Goal: Task Accomplishment & Management: Manage account settings

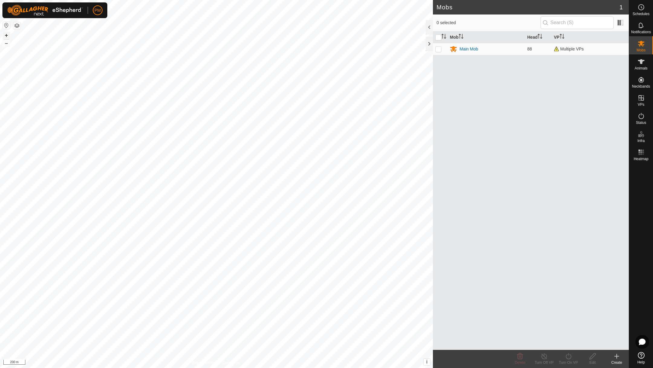
click at [6, 34] on button "+" at bounding box center [6, 35] width 7 height 7
click at [642, 63] on icon at bounding box center [641, 61] width 7 height 5
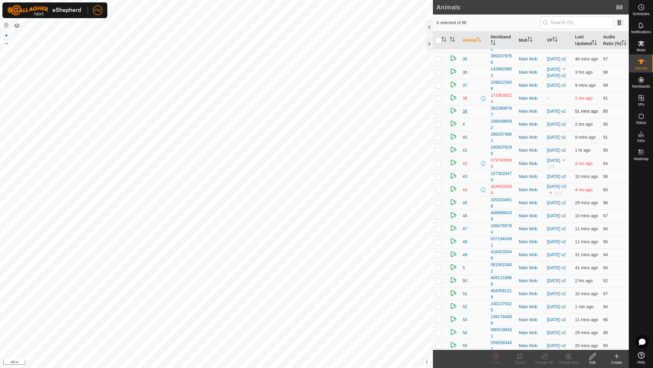
scroll to position [364, 0]
click at [550, 41] on th "VP" at bounding box center [559, 40] width 28 height 18
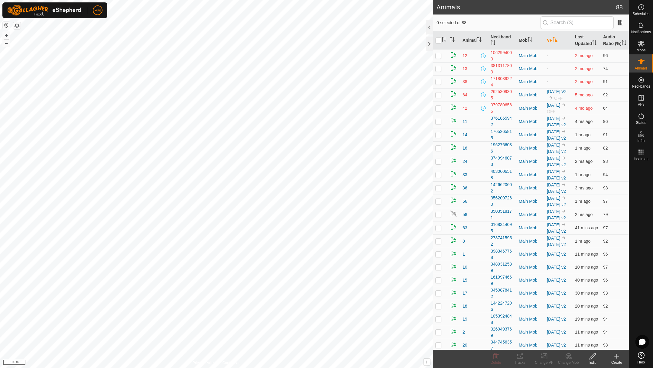
click at [549, 41] on th "VP" at bounding box center [559, 40] width 28 height 18
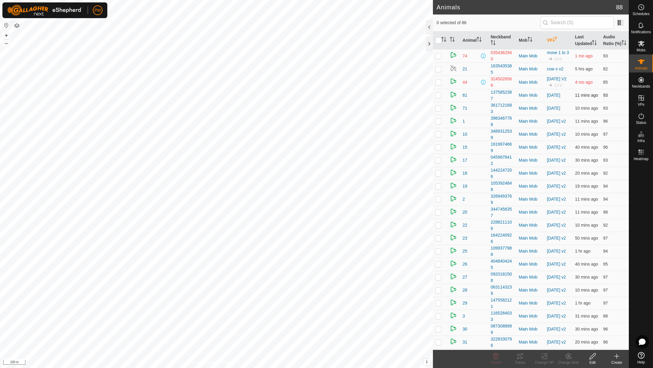
click at [440, 98] on p-checkbox at bounding box center [439, 95] width 6 height 5
checkbox input "true"
click at [440, 111] on p-checkbox at bounding box center [439, 108] width 6 height 5
checkbox input "true"
click at [438, 98] on p-checkbox at bounding box center [439, 95] width 6 height 5
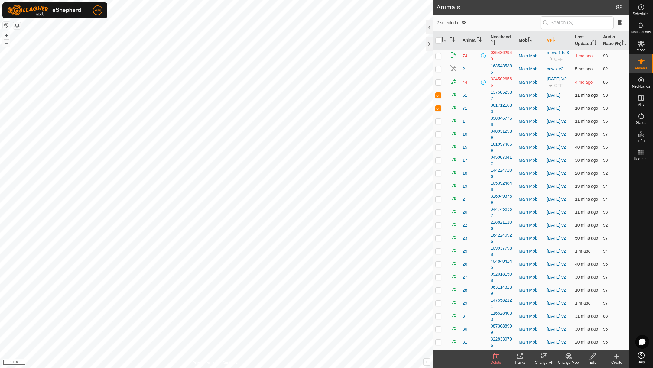
checkbox input "false"
click at [546, 356] on icon at bounding box center [545, 356] width 8 height 7
click at [544, 331] on link "Choose VP..." at bounding box center [563, 330] width 60 height 12
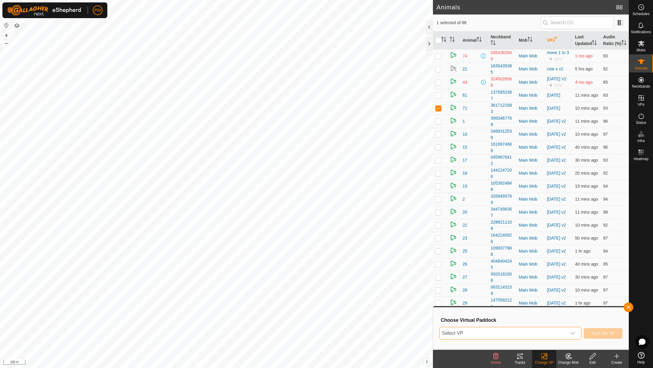
click at [489, 329] on span "Select VP" at bounding box center [503, 334] width 127 height 12
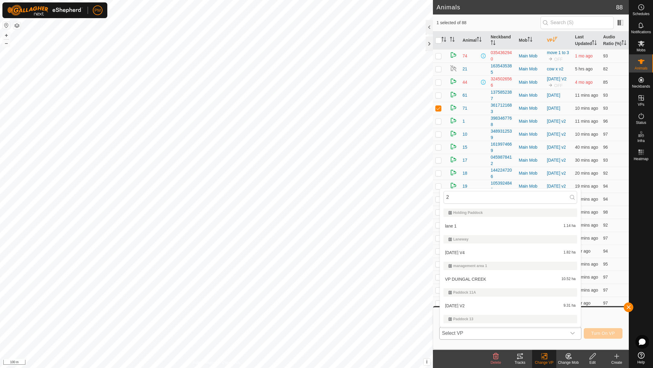
type input "22"
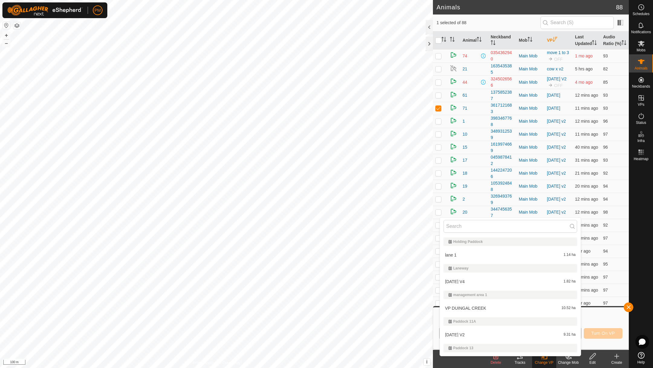
click at [458, 253] on li "lane 1 1.14 ha" at bounding box center [510, 255] width 141 height 12
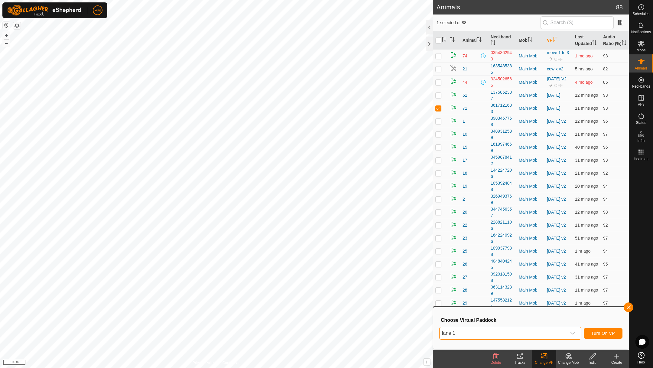
click at [540, 331] on span "lane 1" at bounding box center [503, 334] width 127 height 12
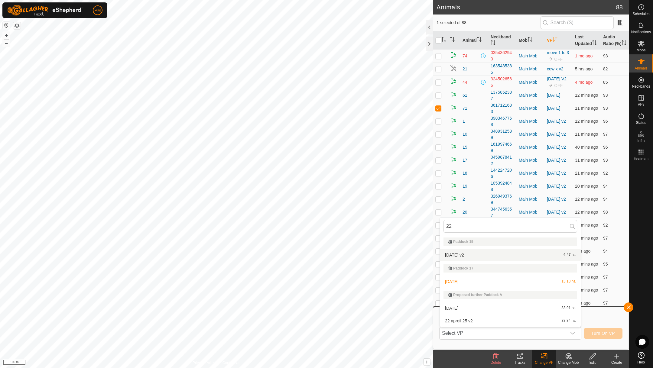
type input "22"
click at [459, 254] on li "[DATE] v2 6.47 ha" at bounding box center [510, 255] width 141 height 12
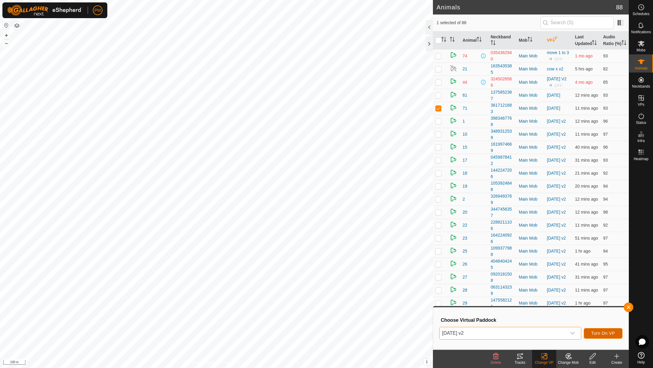
click at [594, 333] on span "Turn On VP" at bounding box center [604, 333] width 24 height 5
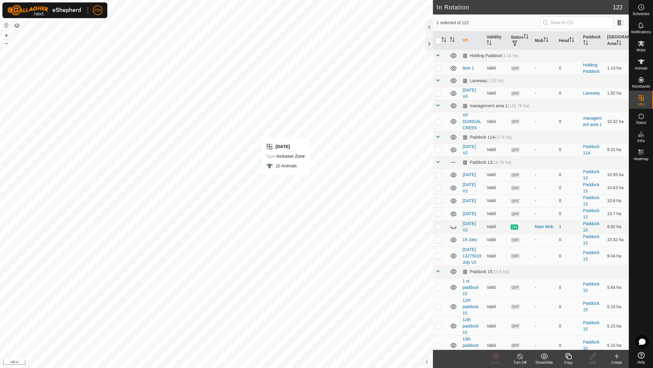
checkbox input "false"
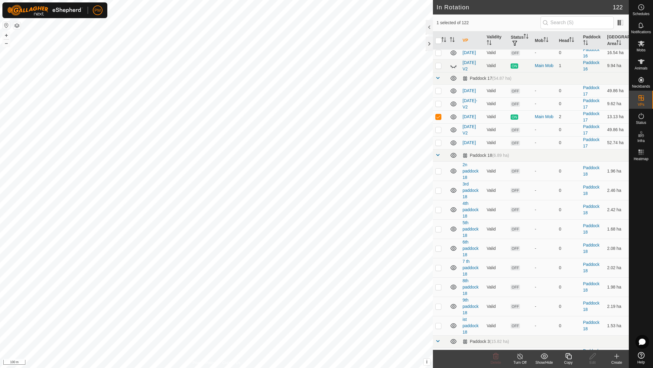
scroll to position [700, 0]
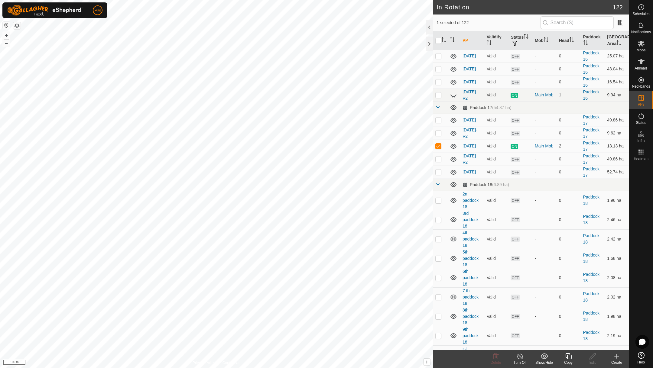
click at [438, 149] on p-checkbox at bounding box center [439, 146] width 6 height 5
checkbox input "true"
click at [567, 356] on icon at bounding box center [569, 356] width 8 height 7
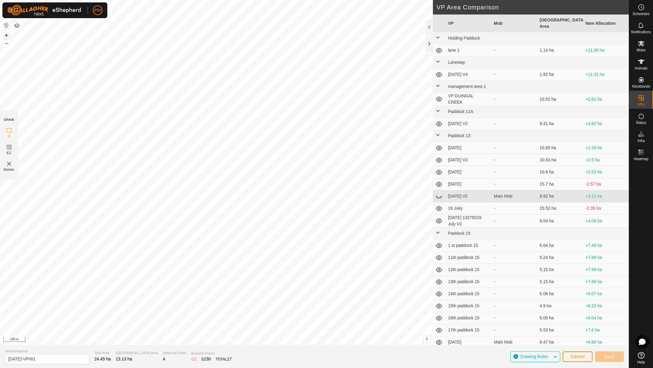
click at [7, 36] on button "+" at bounding box center [6, 35] width 7 height 7
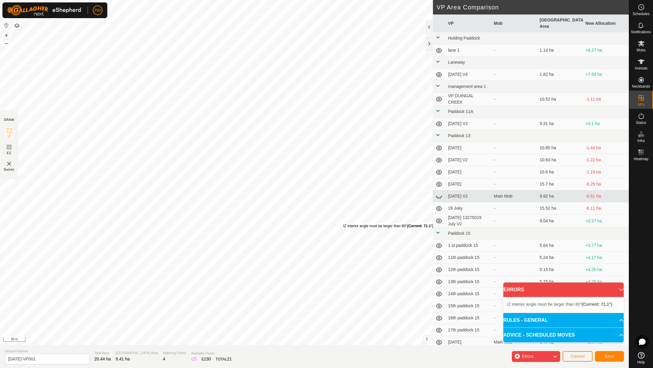
click at [343, 224] on div "IZ interior angle must be larger than 80° (Current: 71.1°) ." at bounding box center [388, 226] width 91 height 5
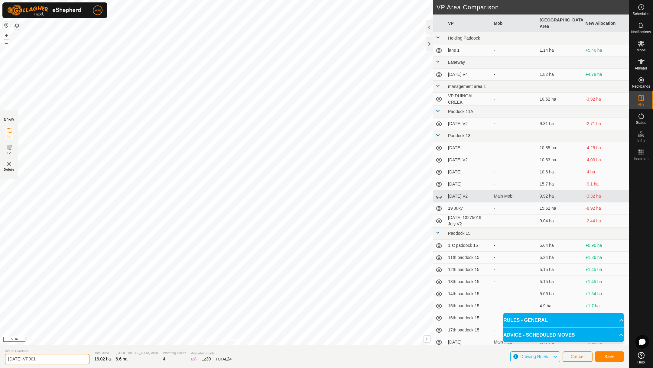
drag, startPoint x: 50, startPoint y: 360, endPoint x: 1, endPoint y: 357, distance: 49.1
click at [1, 357] on section "Virtual Paddock [DATE]-VP001 Total Area 16.02 ha Grazing Area 6.6 ha Watering P…" at bounding box center [314, 356] width 629 height 23
type input "[DATE] V3"
click at [604, 355] on button "Save" at bounding box center [609, 357] width 29 height 11
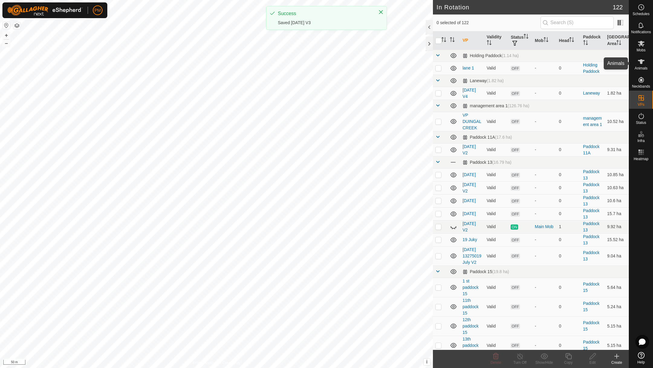
click at [642, 61] on icon at bounding box center [641, 61] width 7 height 5
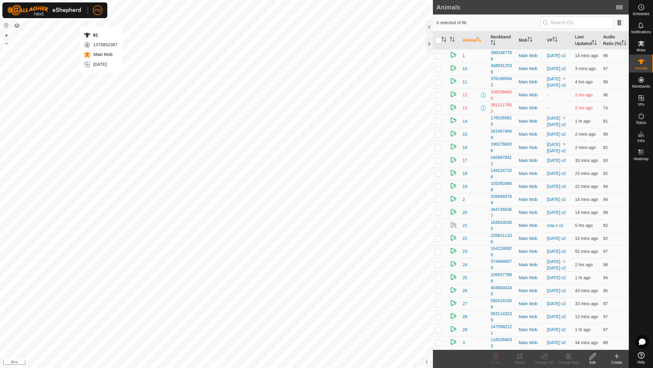
checkbox input "true"
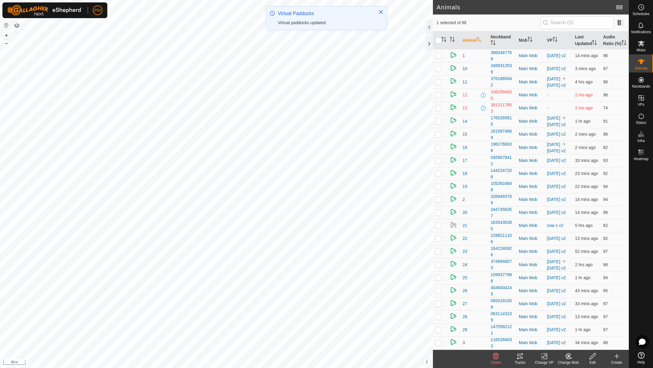
click at [547, 357] on icon at bounding box center [546, 356] width 3 height 5
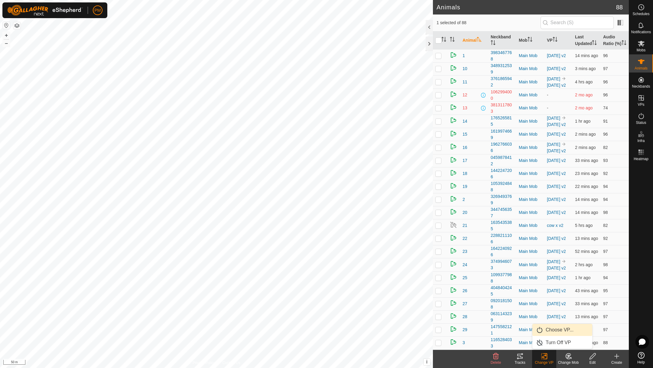
click at [549, 329] on link "Choose VP..." at bounding box center [563, 330] width 60 height 12
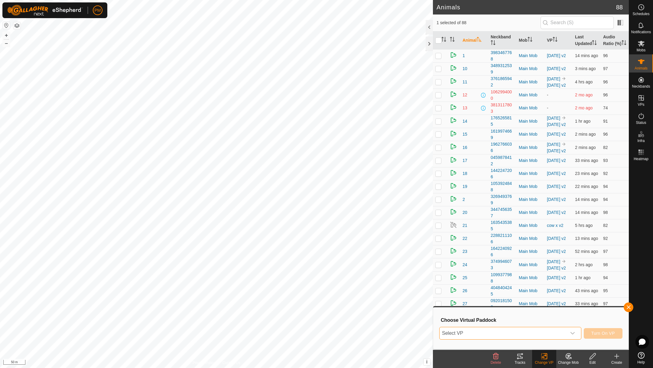
click at [448, 334] on span "Select VP" at bounding box center [503, 334] width 127 height 12
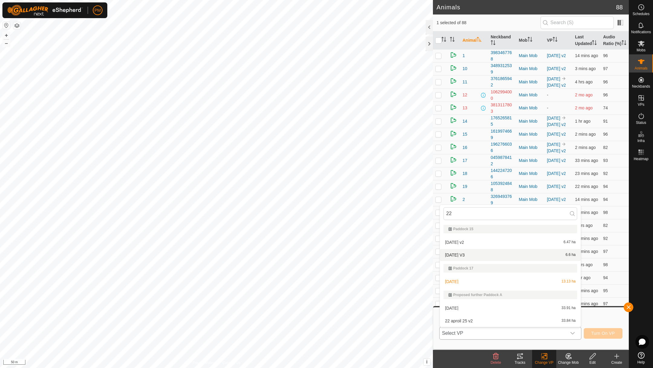
type input "22"
click at [463, 252] on li "[DATE] V3 6.6 ha" at bounding box center [510, 255] width 141 height 12
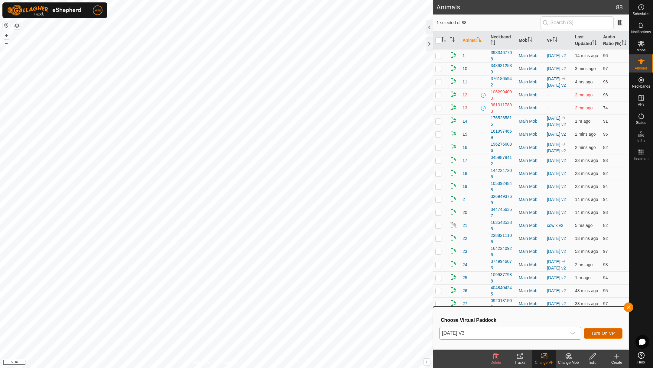
click at [597, 333] on span "Turn On VP" at bounding box center [604, 333] width 24 height 5
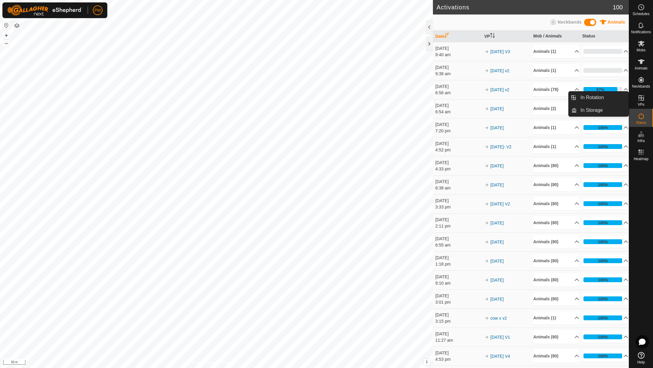
click at [639, 97] on icon at bounding box center [641, 97] width 7 height 7
click at [641, 100] on icon at bounding box center [641, 97] width 5 height 5
click at [596, 95] on link "In Rotation" at bounding box center [603, 98] width 52 height 12
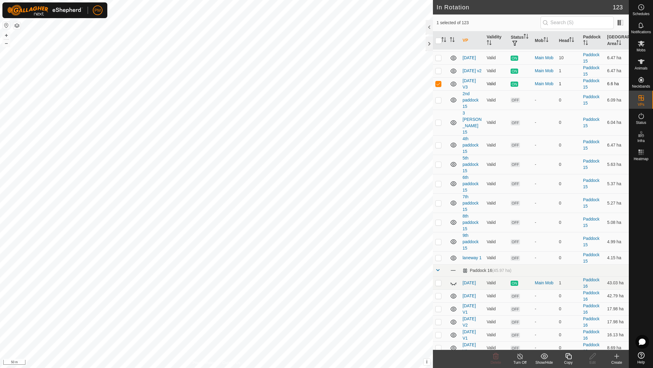
click at [438, 86] on p-checkbox at bounding box center [439, 83] width 6 height 5
checkbox input "false"
click at [640, 61] on icon at bounding box center [641, 61] width 7 height 5
